Goal: Navigation & Orientation: Find specific page/section

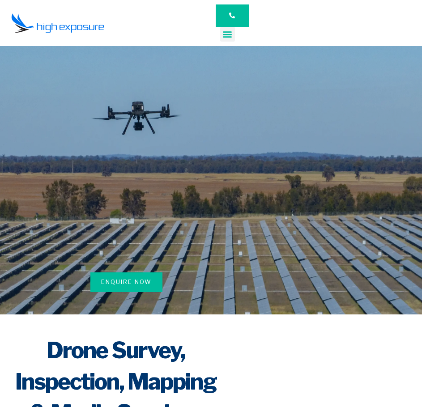
click at [230, 41] on div "Menu Toggle" at bounding box center [227, 34] width 15 height 15
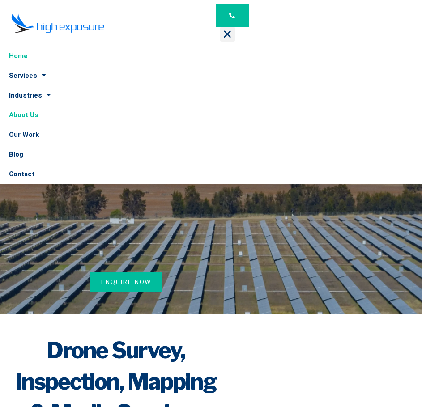
click at [31, 118] on link "About Us" at bounding box center [211, 115] width 422 height 20
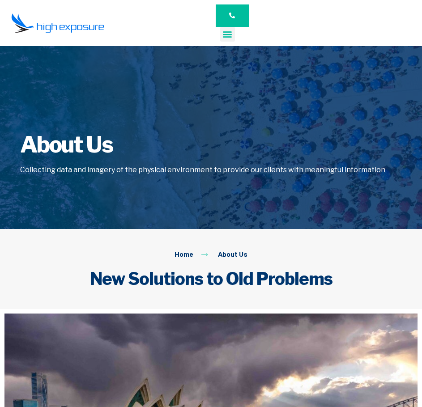
click at [227, 36] on icon "Menu Toggle" at bounding box center [227, 34] width 10 height 10
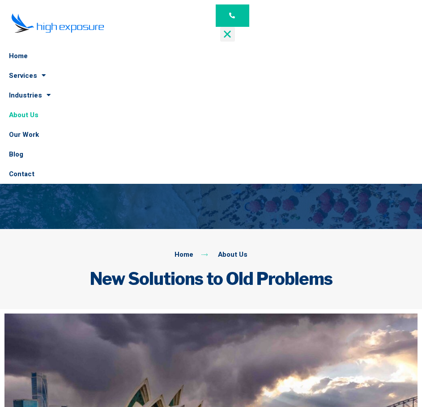
click at [227, 36] on icon "Menu Toggle" at bounding box center [227, 34] width 10 height 10
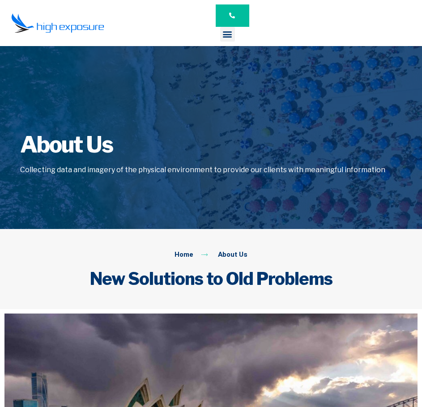
click at [219, 42] on div "Home Services Asset Inspection Drone Surveying Construction Promotion & Events …" at bounding box center [227, 23] width 33 height 46
click at [225, 38] on icon "Menu Toggle" at bounding box center [227, 34] width 10 height 10
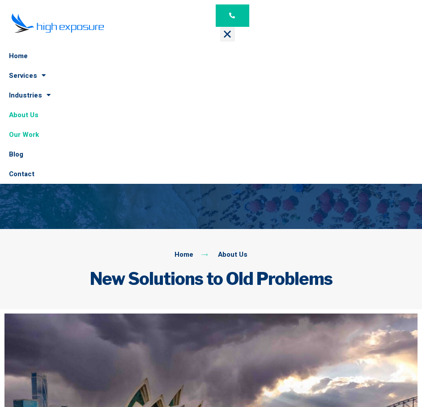
click at [32, 136] on link "Our Work" at bounding box center [211, 135] width 422 height 20
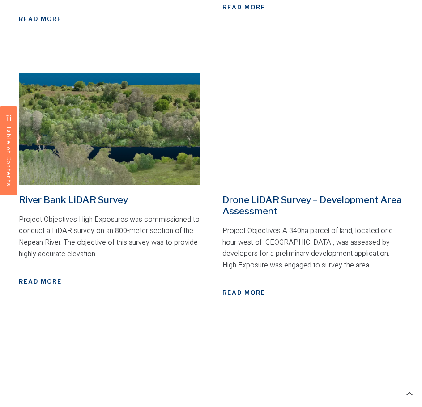
scroll to position [831, 0]
